Goal: Information Seeking & Learning: Learn about a topic

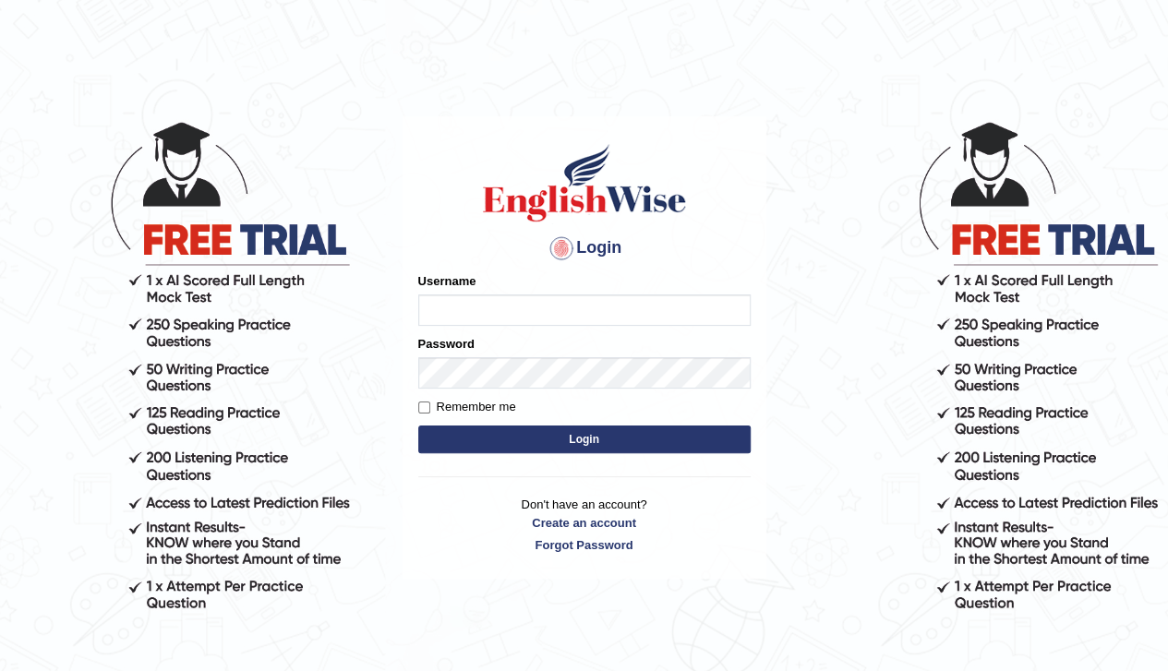
click at [499, 311] on input "Username" at bounding box center [584, 310] width 332 height 31
type input "0410746610"
click at [430, 408] on label "Remember me" at bounding box center [467, 407] width 98 height 18
click at [430, 408] on input "Remember me" at bounding box center [424, 408] width 12 height 12
checkbox input "true"
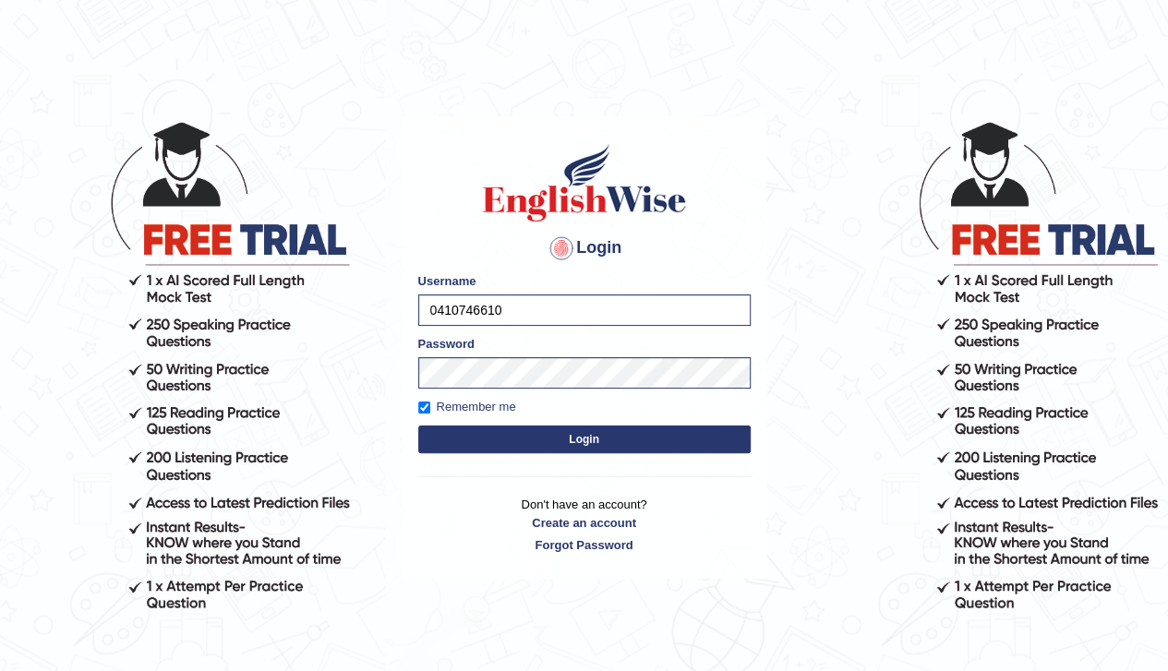
click at [463, 433] on button "Login" at bounding box center [584, 440] width 332 height 28
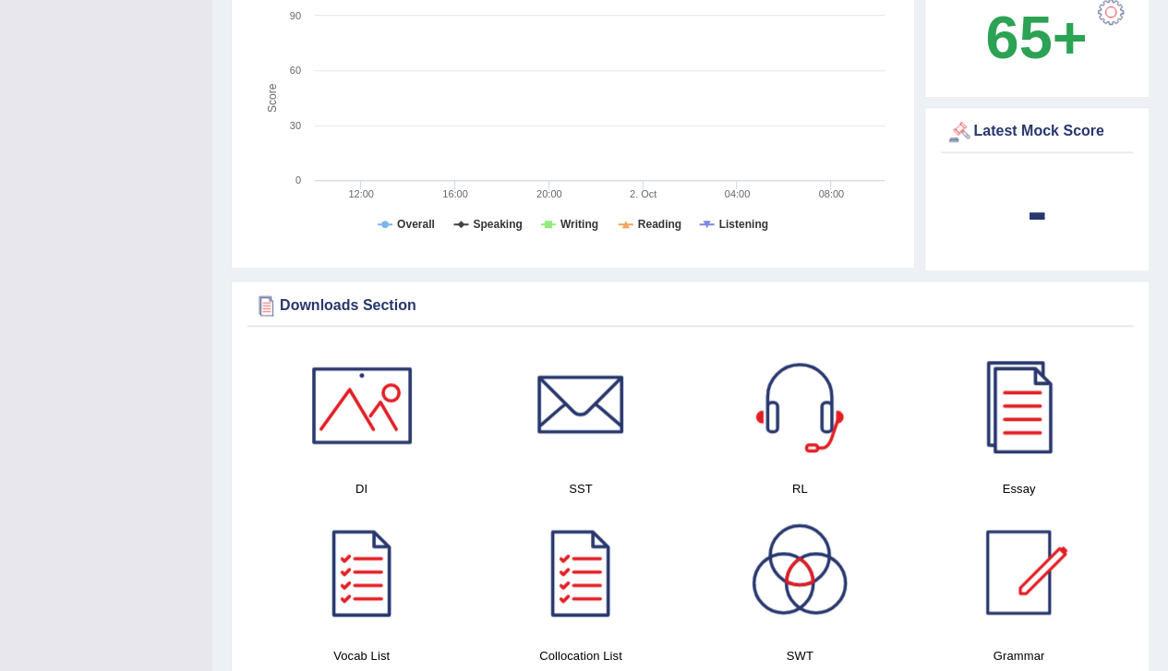
scroll to position [840, 0]
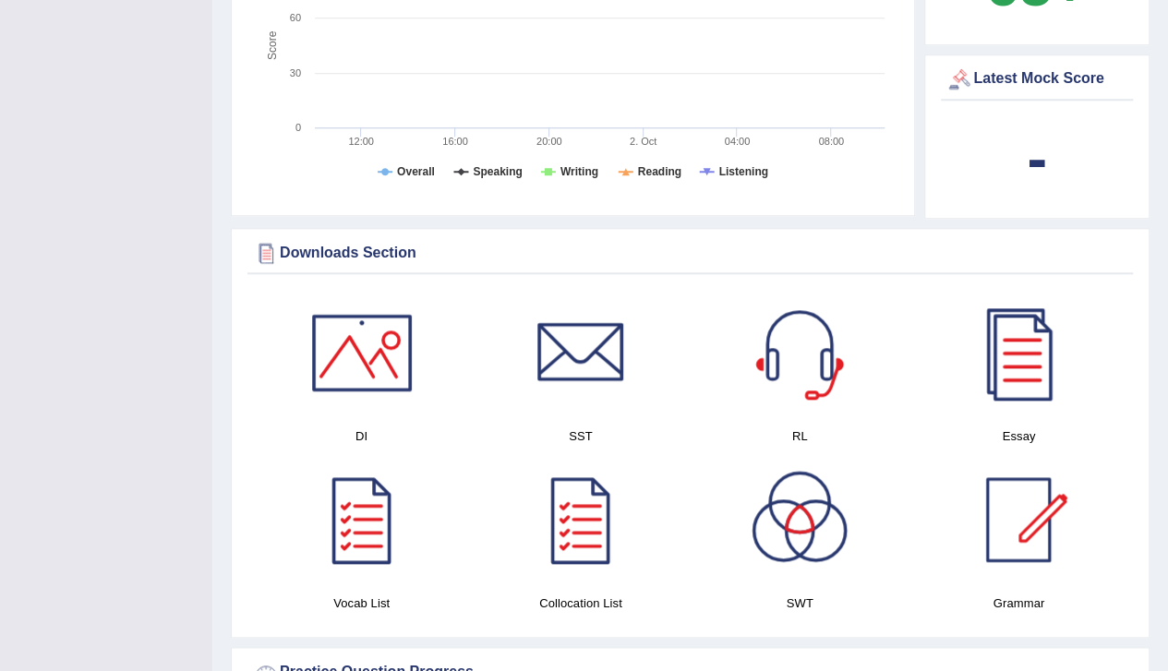
click at [1025, 504] on div at bounding box center [1018, 519] width 129 height 129
click at [1017, 352] on div at bounding box center [1018, 352] width 129 height 129
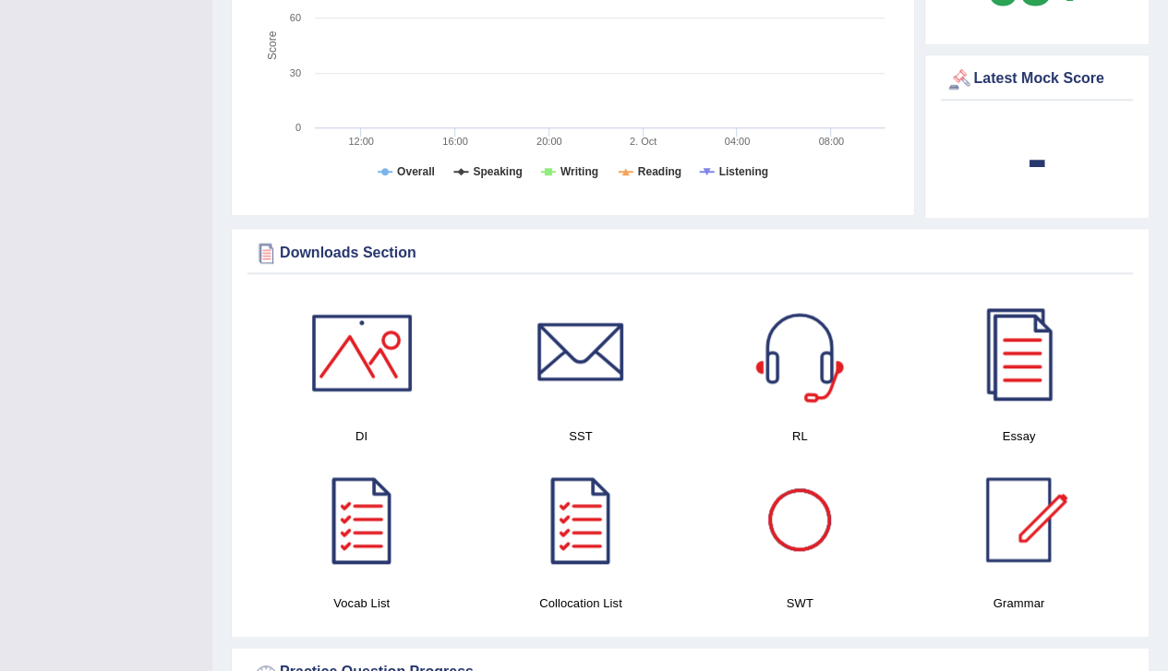
click at [803, 507] on div at bounding box center [799, 519] width 129 height 129
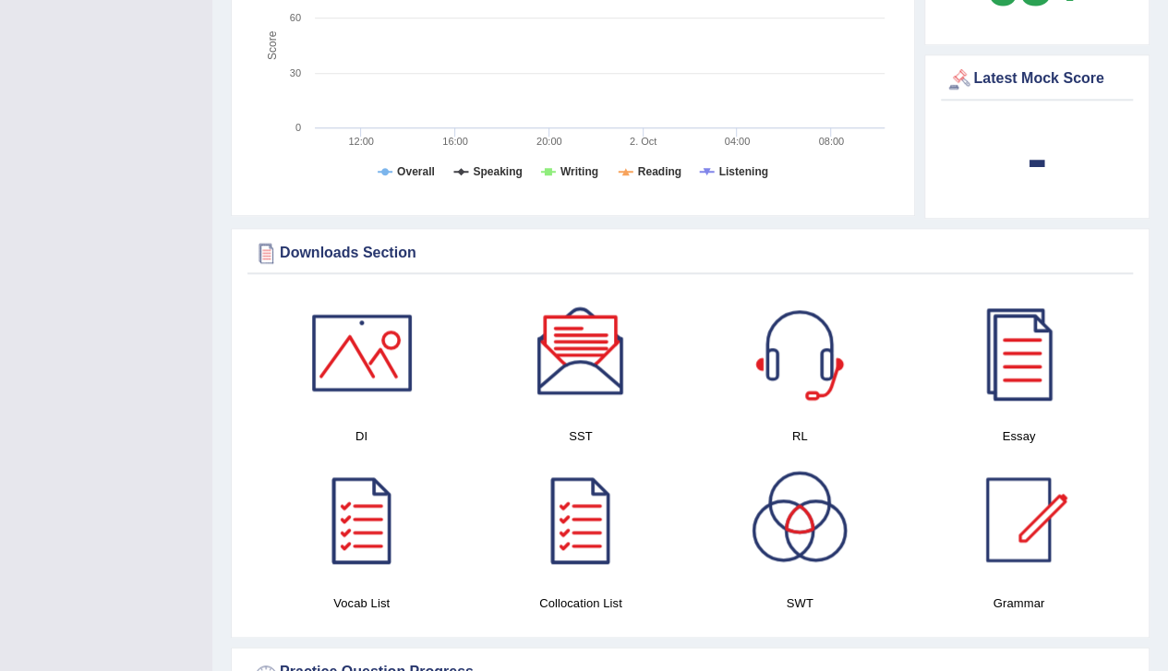
click at [809, 334] on div at bounding box center [799, 352] width 129 height 129
click at [593, 346] on div at bounding box center [580, 352] width 129 height 129
click at [369, 365] on div at bounding box center [361, 352] width 129 height 129
click at [356, 507] on div at bounding box center [361, 519] width 129 height 129
click at [596, 501] on div at bounding box center [580, 519] width 129 height 129
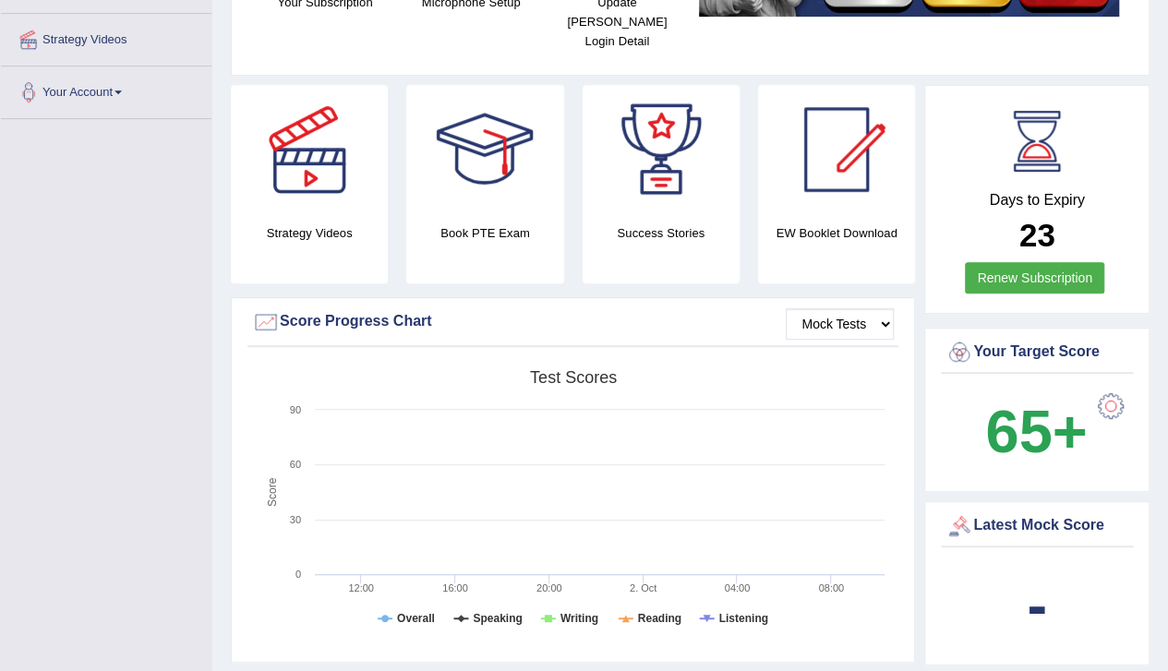
scroll to position [338, 0]
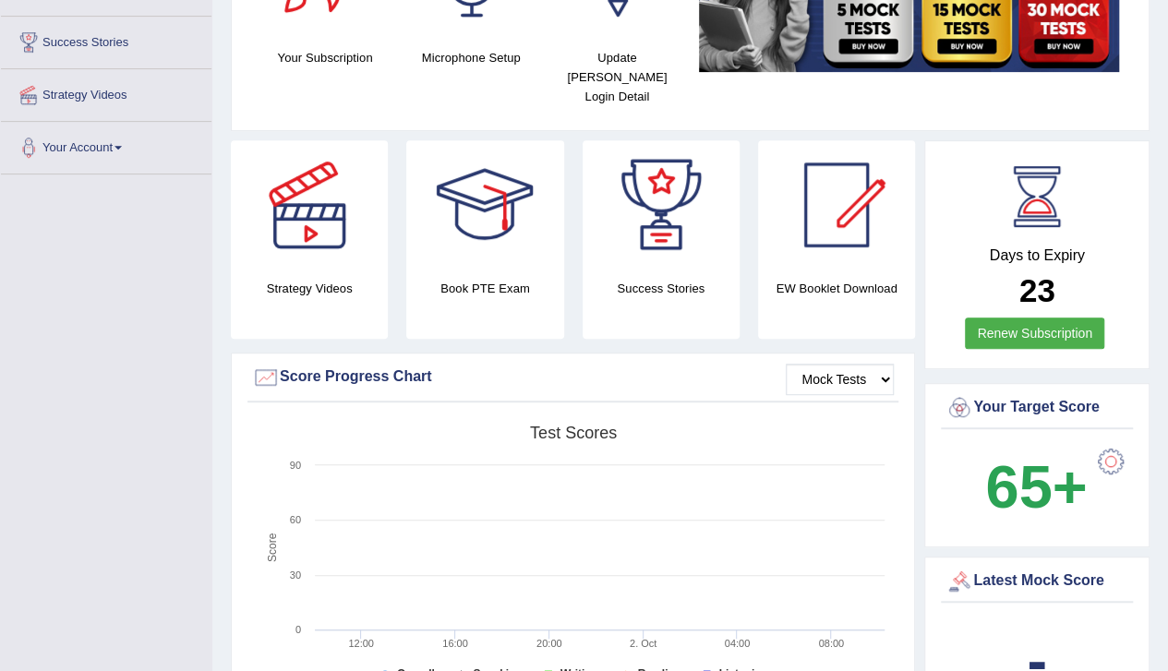
click at [474, 279] on h4 "Book PTE Exam" at bounding box center [484, 288] width 157 height 19
click at [489, 196] on div at bounding box center [484, 204] width 129 height 129
click at [857, 223] on div at bounding box center [836, 204] width 129 height 129
click at [997, 318] on link "Renew Subscription" at bounding box center [1034, 333] width 139 height 31
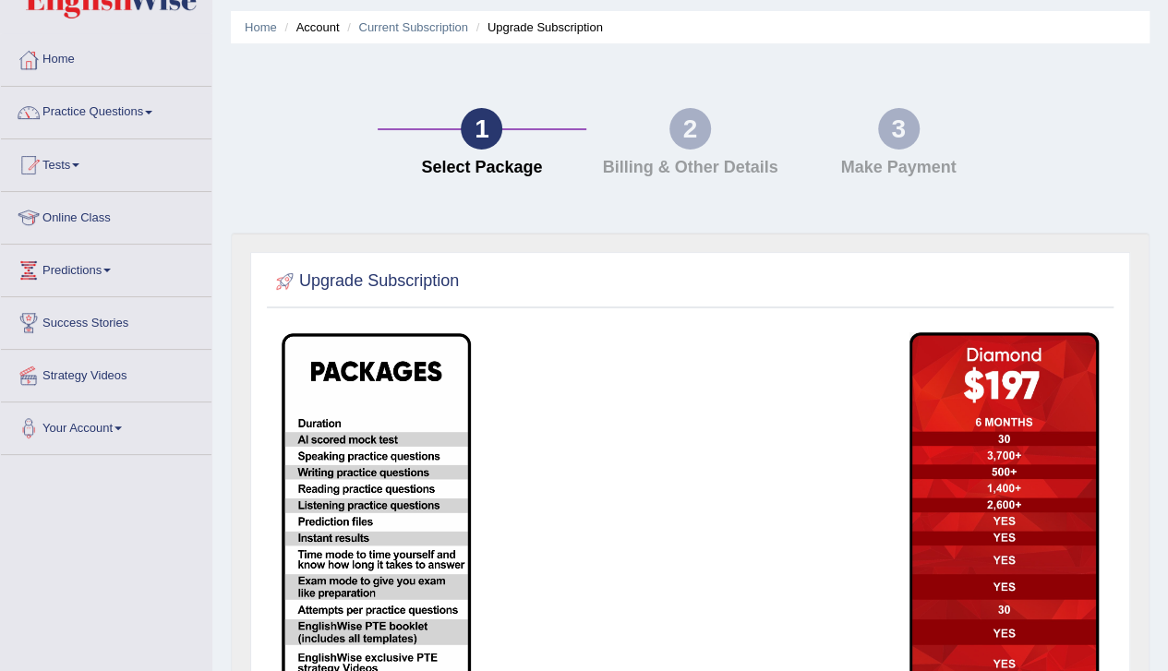
scroll to position [51, 0]
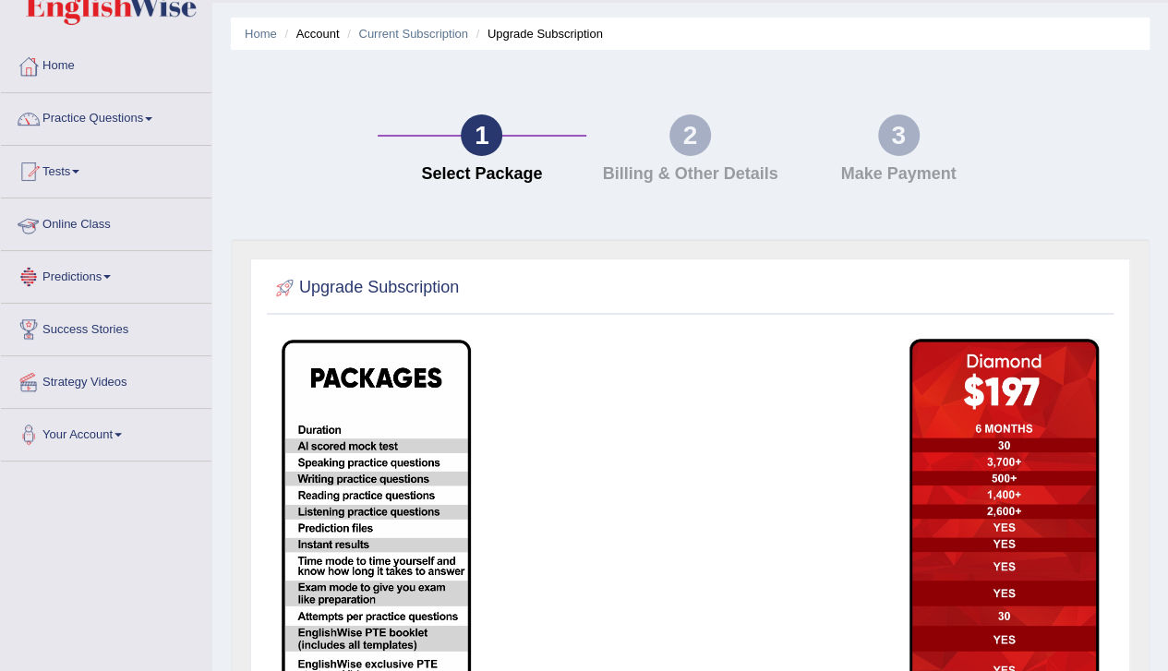
click at [88, 221] on link "Online Class" at bounding box center [106, 222] width 211 height 46
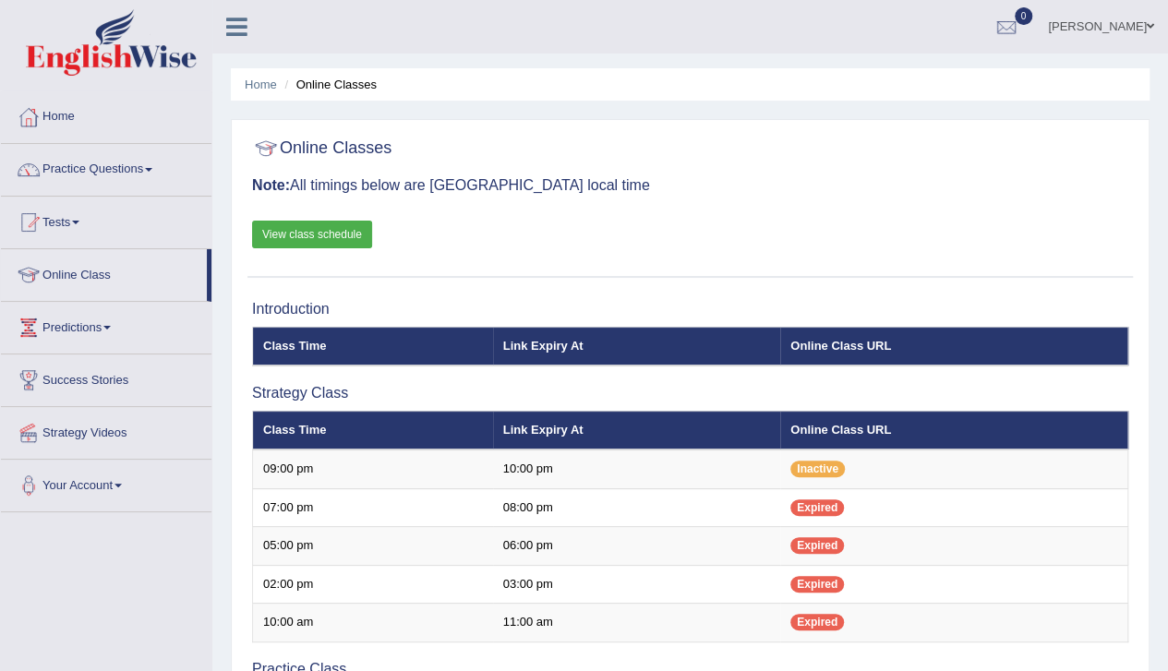
click at [349, 232] on link "View class schedule" at bounding box center [312, 235] width 120 height 28
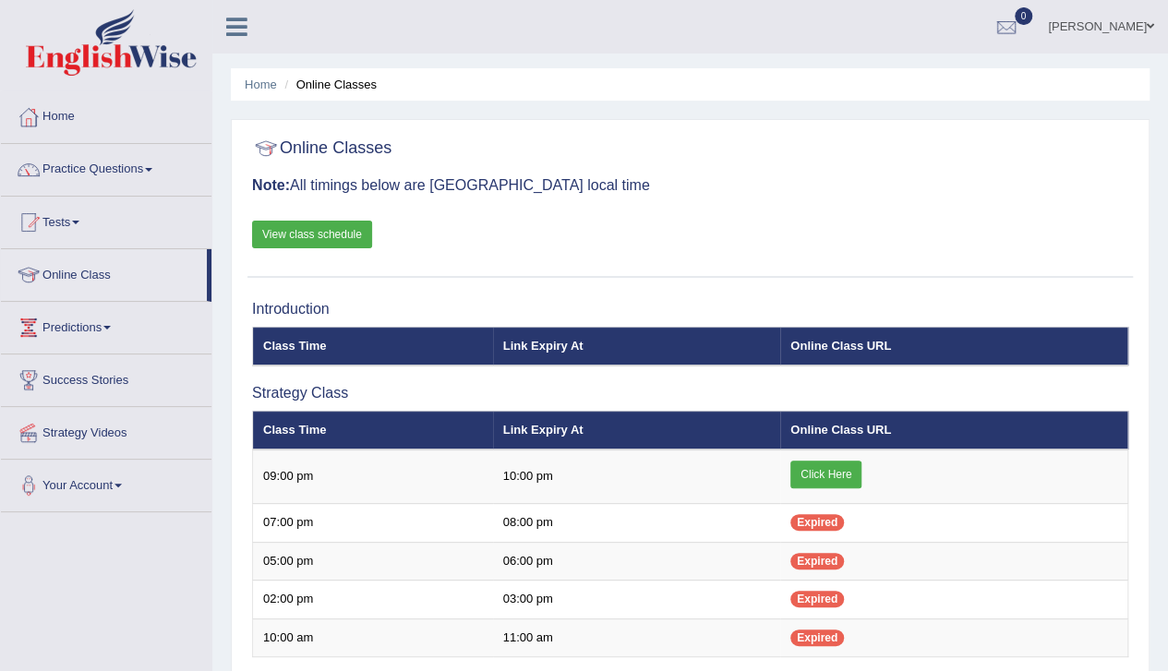
click at [67, 222] on link "Tests" at bounding box center [106, 220] width 211 height 46
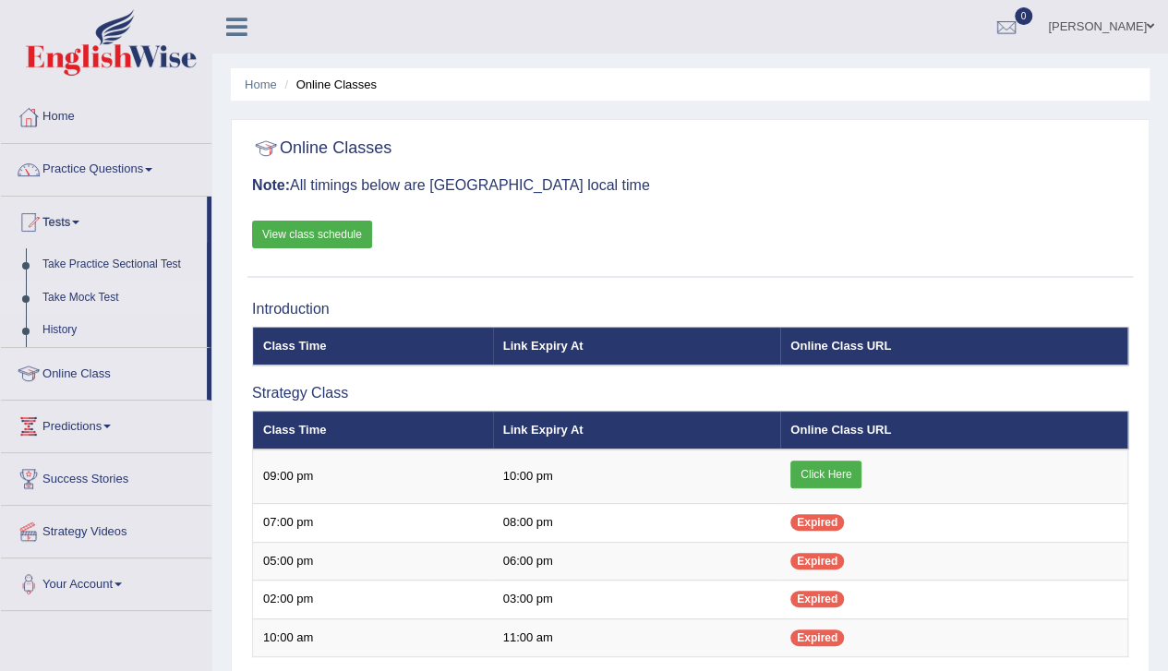
click at [96, 294] on link "Take Mock Test" at bounding box center [120, 298] width 173 height 33
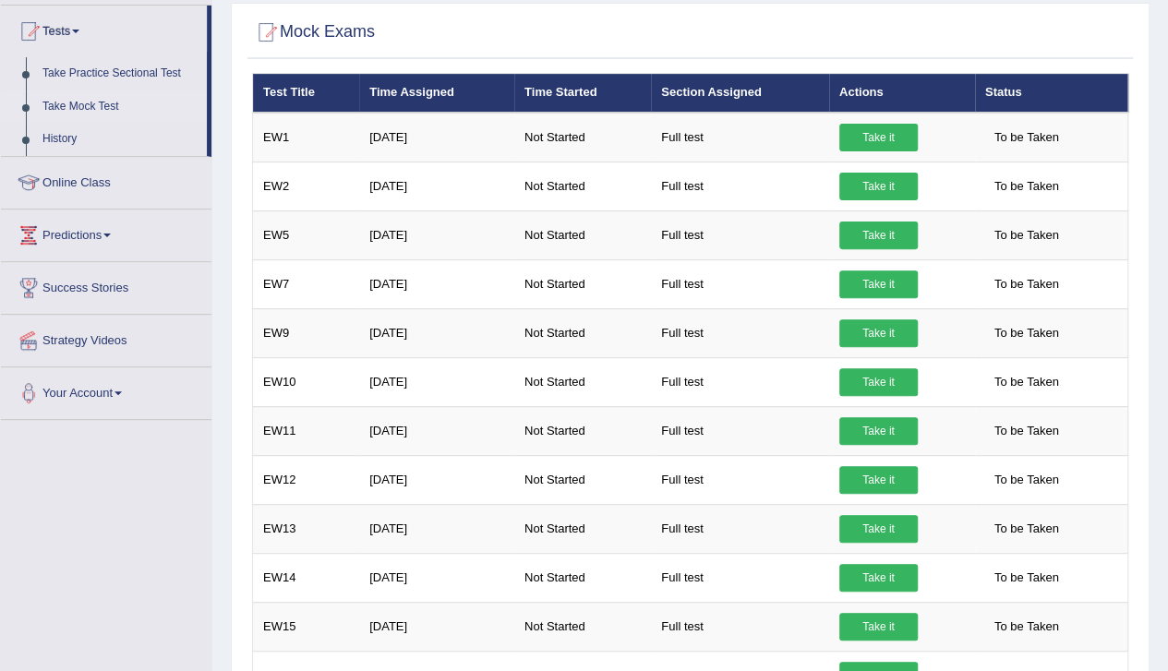
scroll to position [193, 0]
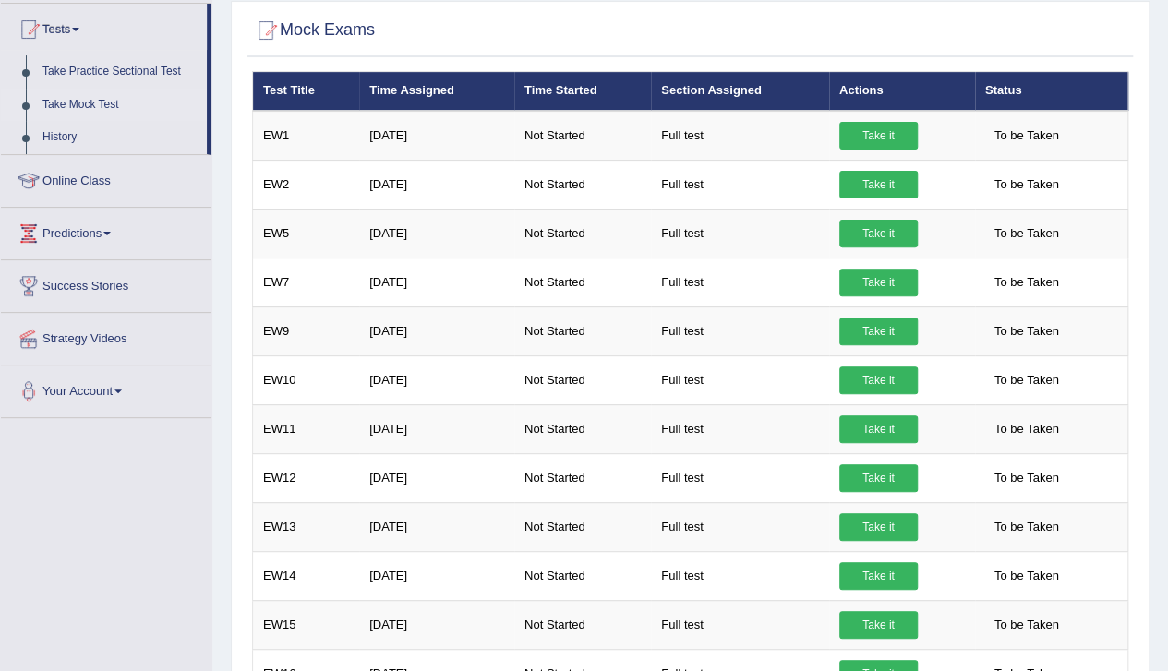
drag, startPoint x: 1174, startPoint y: 179, endPoint x: 1149, endPoint y: 238, distance: 64.1
click at [1149, 238] on html "Toggle navigation Home Practice Questions Speaking Practice Read Aloud Repeat S…" at bounding box center [584, 142] width 1168 height 671
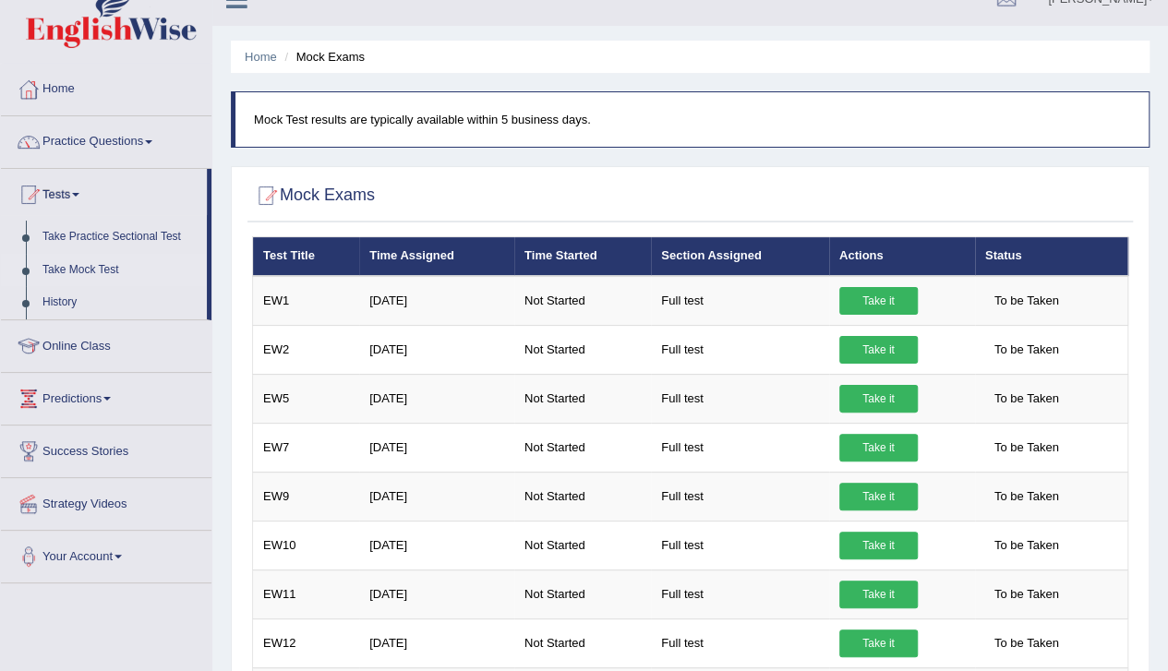
scroll to position [9, 0]
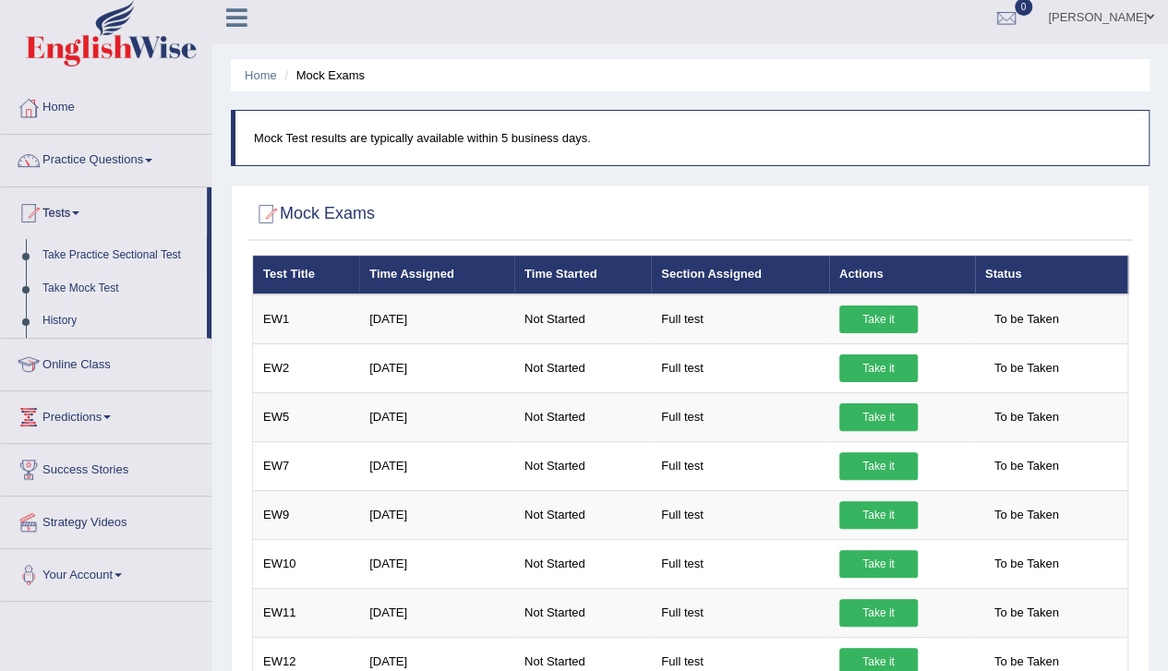
click at [50, 317] on link "History" at bounding box center [120, 321] width 173 height 33
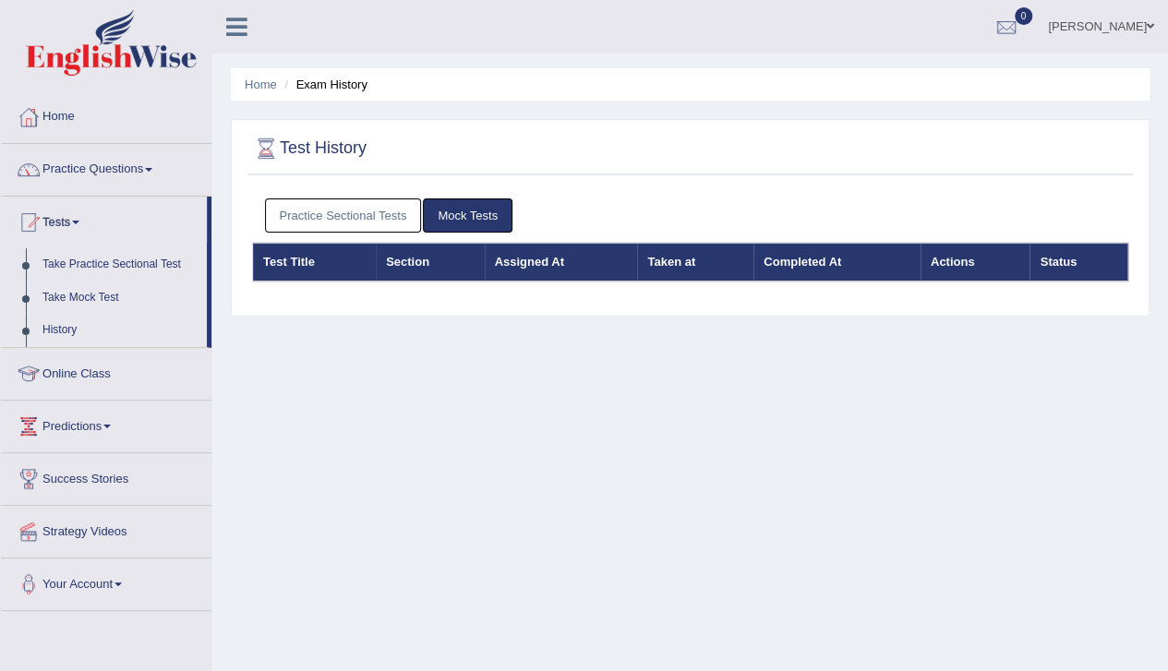
click at [59, 296] on link "Take Mock Test" at bounding box center [120, 298] width 173 height 33
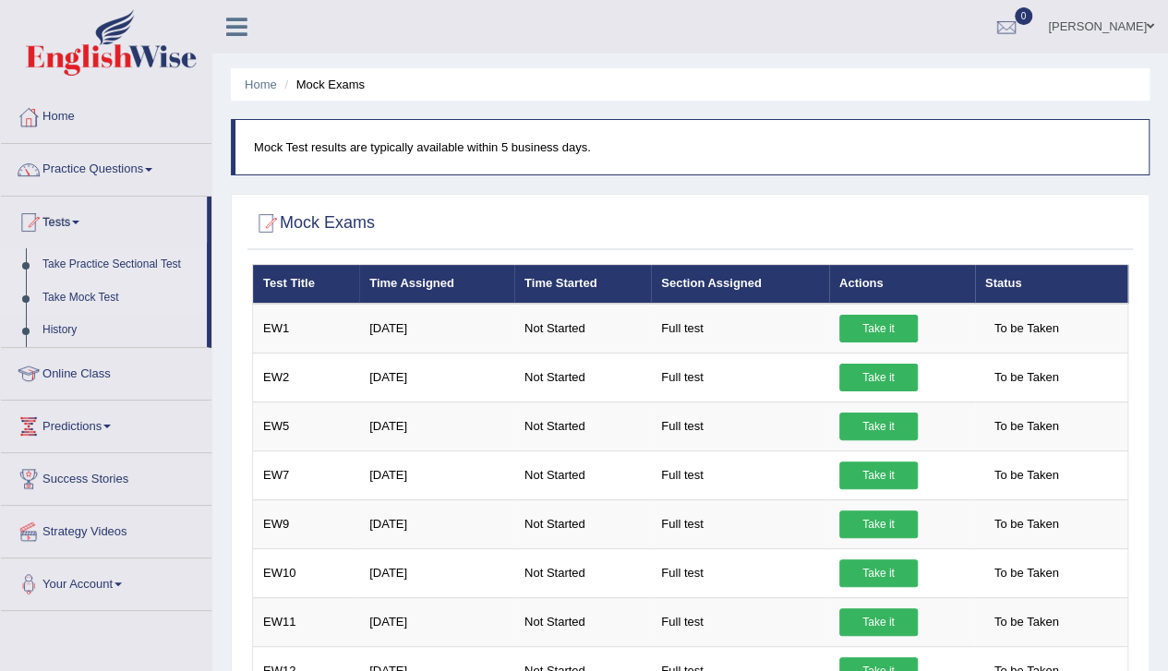
click at [79, 263] on link "Take Practice Sectional Test" at bounding box center [120, 264] width 173 height 33
